Goal: Task Accomplishment & Management: Complete application form

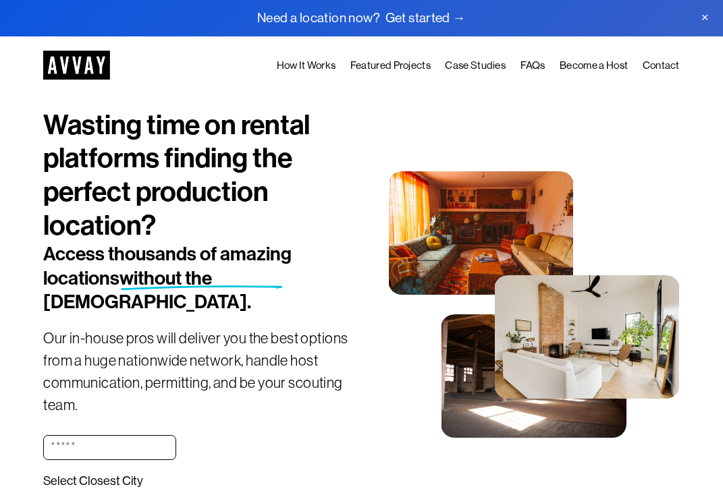
click at [605, 67] on link "Become a Host" at bounding box center [594, 66] width 68 height 18
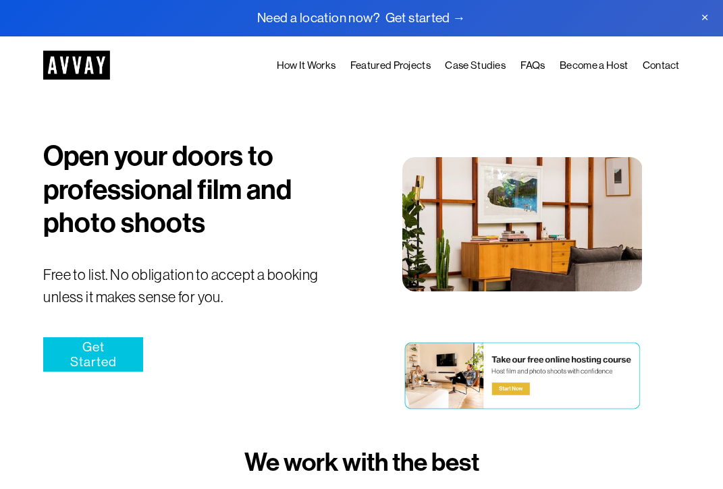
click at [107, 354] on link "Get Started" at bounding box center [93, 355] width 100 height 35
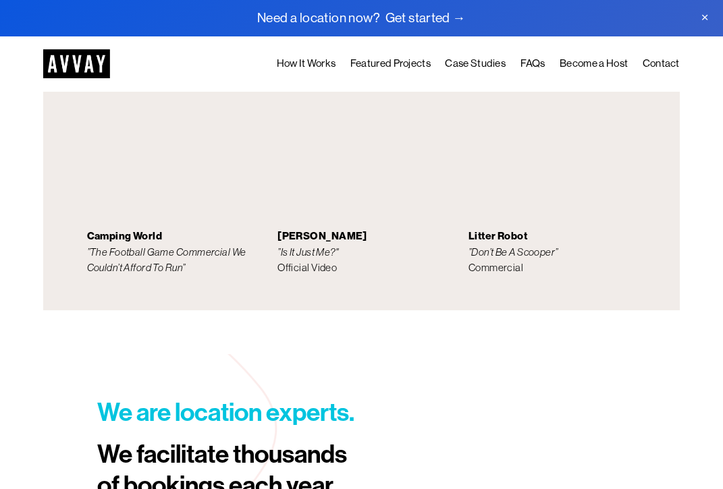
scroll to position [1868, 0]
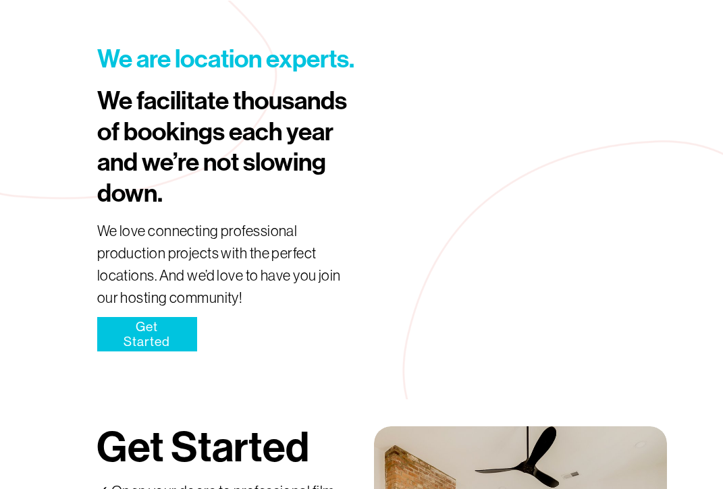
click at [153, 342] on link "Get Started" at bounding box center [147, 334] width 100 height 35
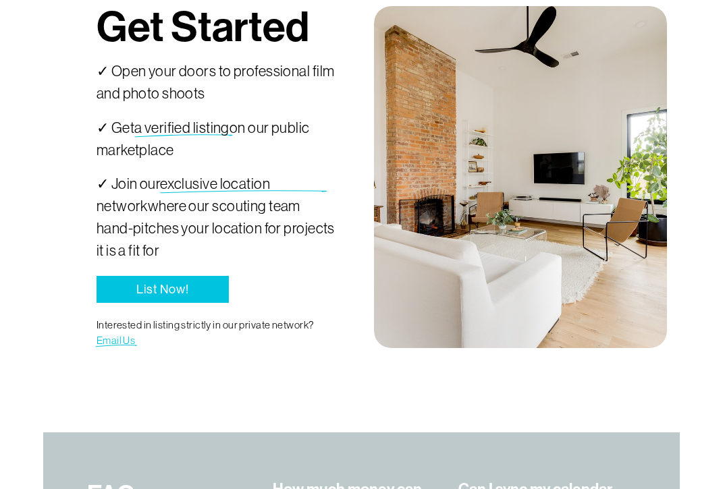
scroll to position [2298, 0]
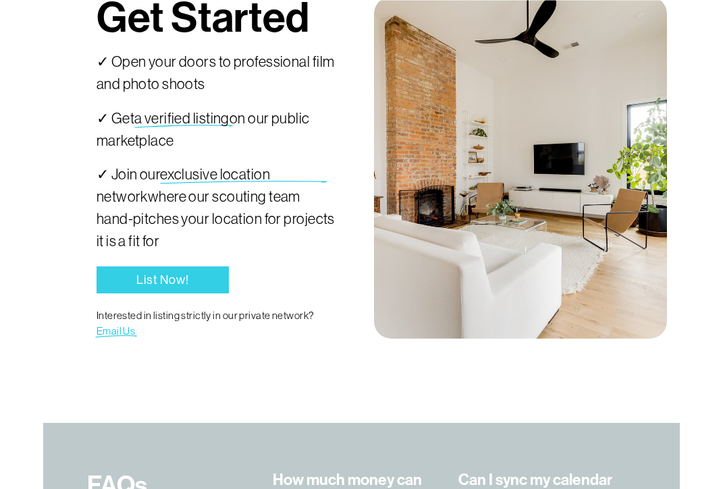
click at [169, 276] on link "List Now!" at bounding box center [163, 281] width 132 height 28
